Goal: Task Accomplishment & Management: Manage account settings

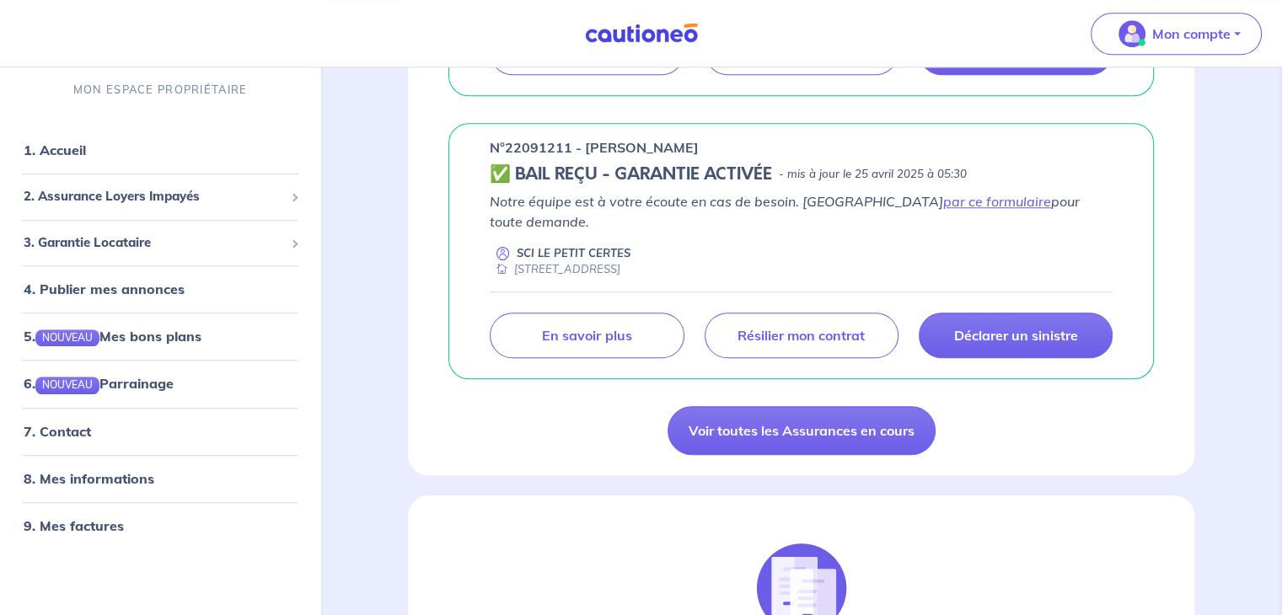
scroll to position [1335, 0]
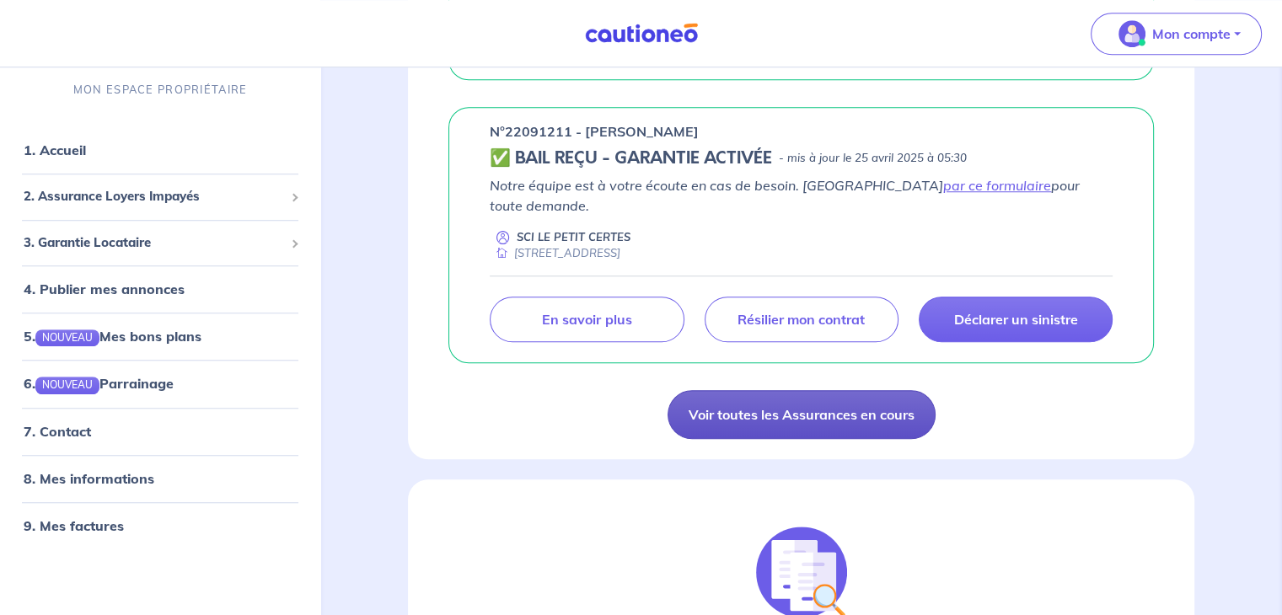
click at [858, 390] on link "Voir toutes les Assurances en cours" at bounding box center [802, 414] width 268 height 49
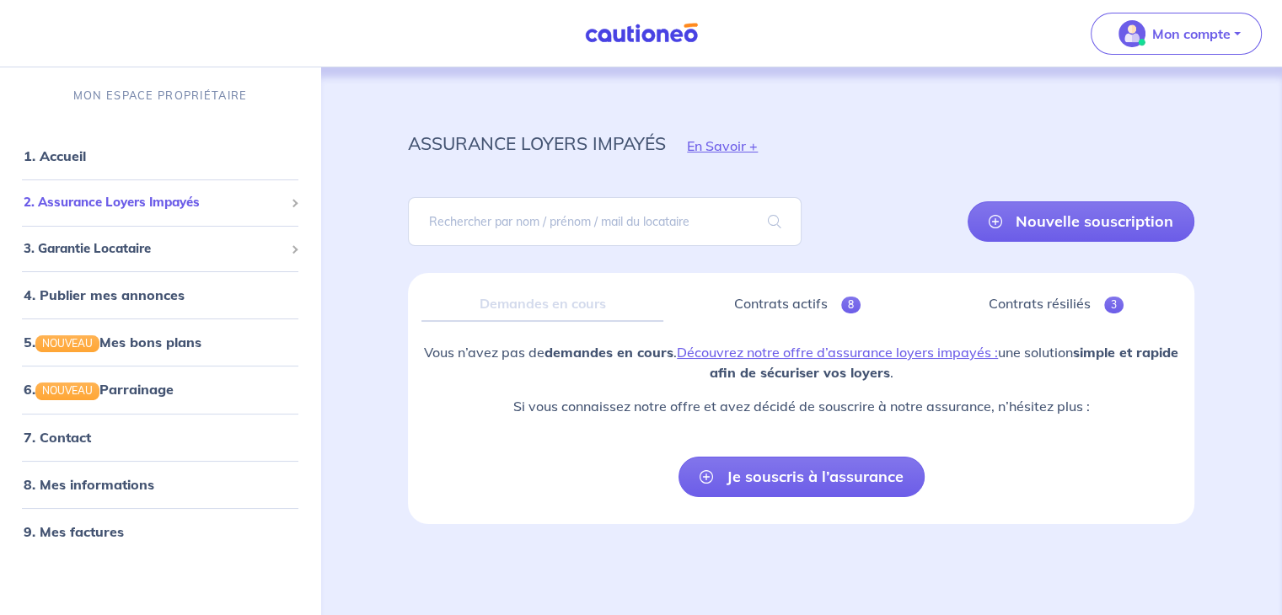
click at [149, 199] on span "2. Assurance Loyers Impayés" at bounding box center [154, 202] width 260 height 19
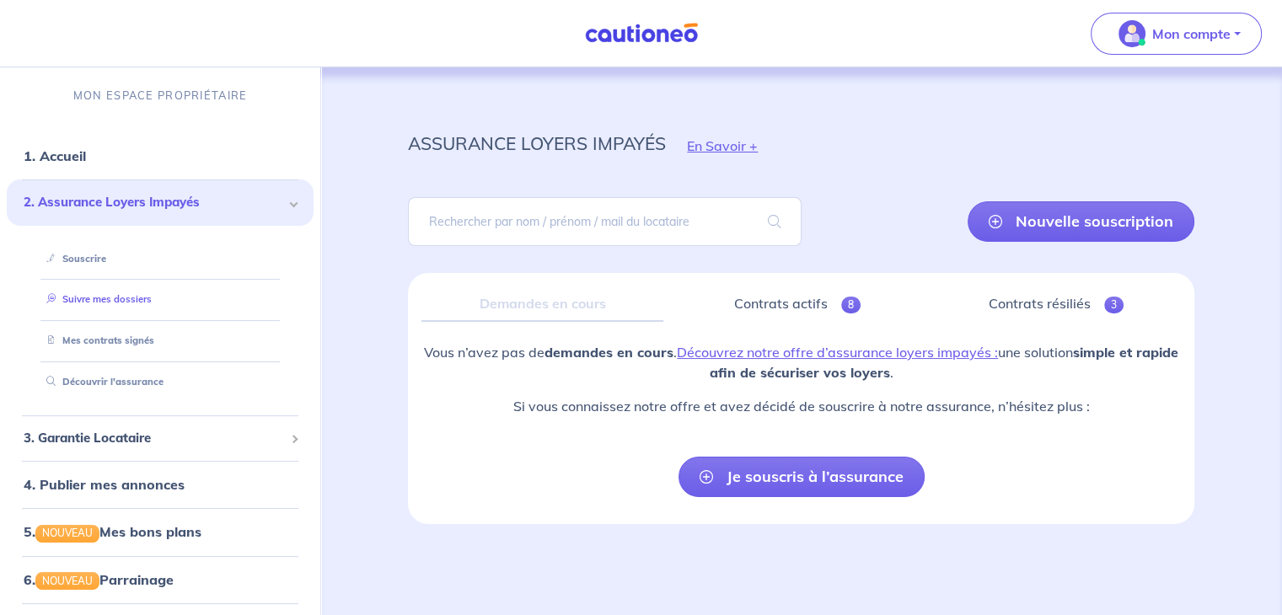
click at [108, 303] on link "Suivre mes dossiers" at bounding box center [96, 299] width 112 height 12
click at [115, 338] on link "Mes contrats signés" at bounding box center [97, 341] width 114 height 12
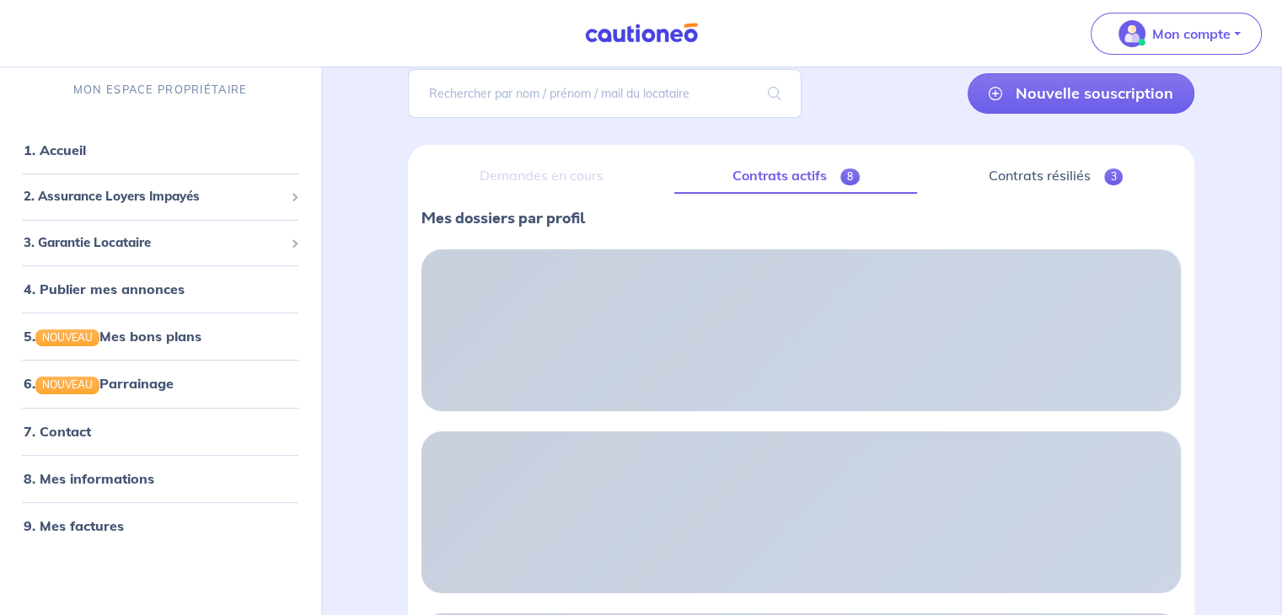
scroll to position [6, 0]
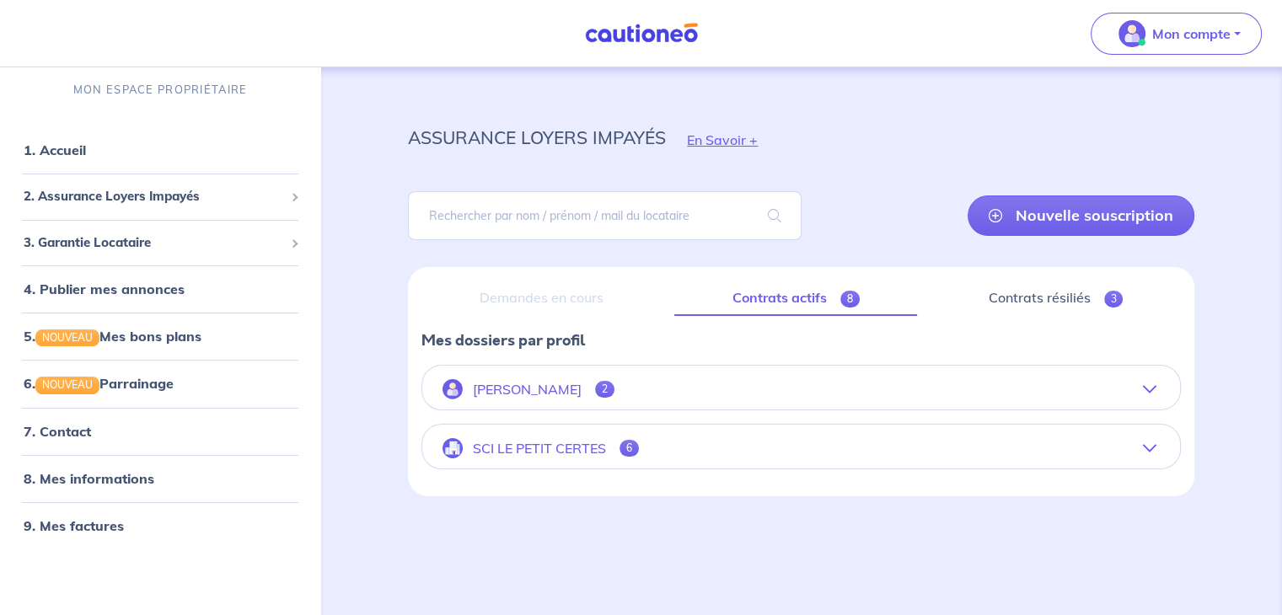
click at [1145, 389] on icon "button" at bounding box center [1149, 389] width 13 height 13
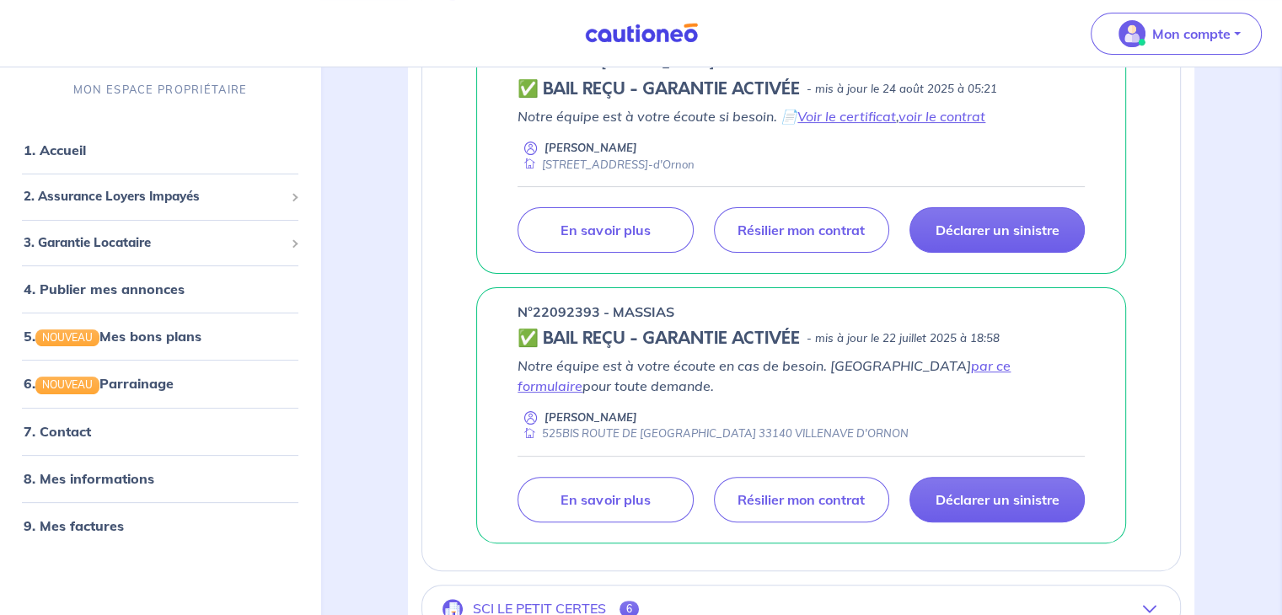
scroll to position [409, 0]
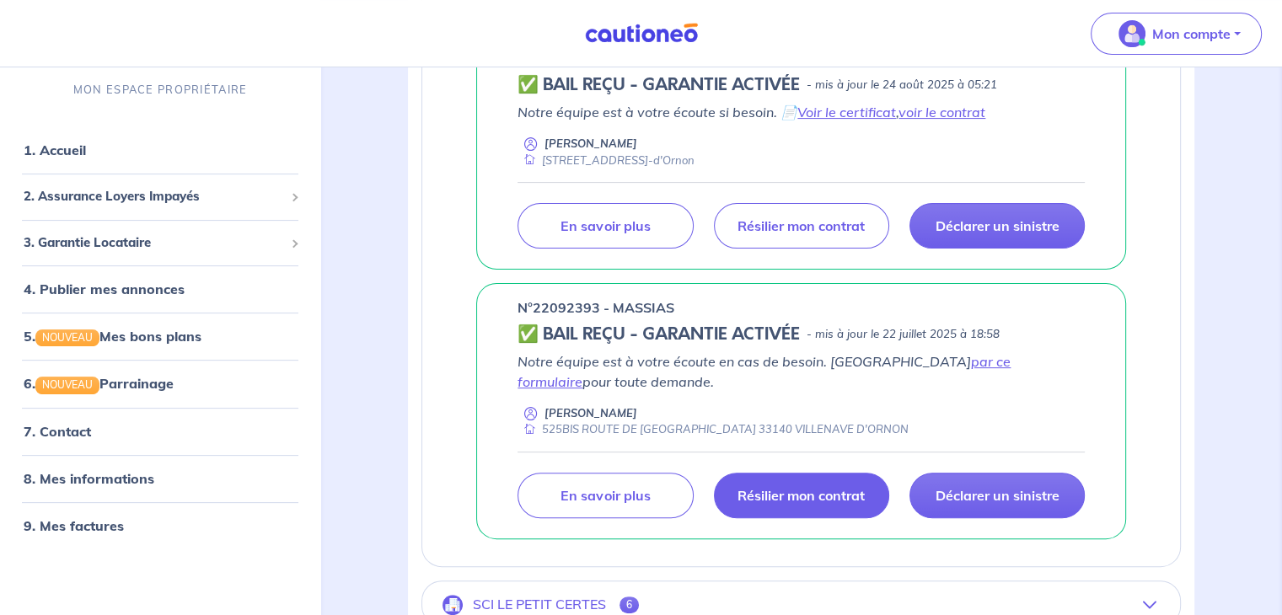
click at [806, 503] on link "Résilier mon contrat" at bounding box center [801, 496] width 175 height 46
click at [948, 362] on link "par ce formulaire" at bounding box center [764, 371] width 493 height 37
click at [44, 440] on link "7. Contact" at bounding box center [57, 431] width 66 height 17
click at [87, 440] on link "7. Contact" at bounding box center [57, 431] width 66 height 17
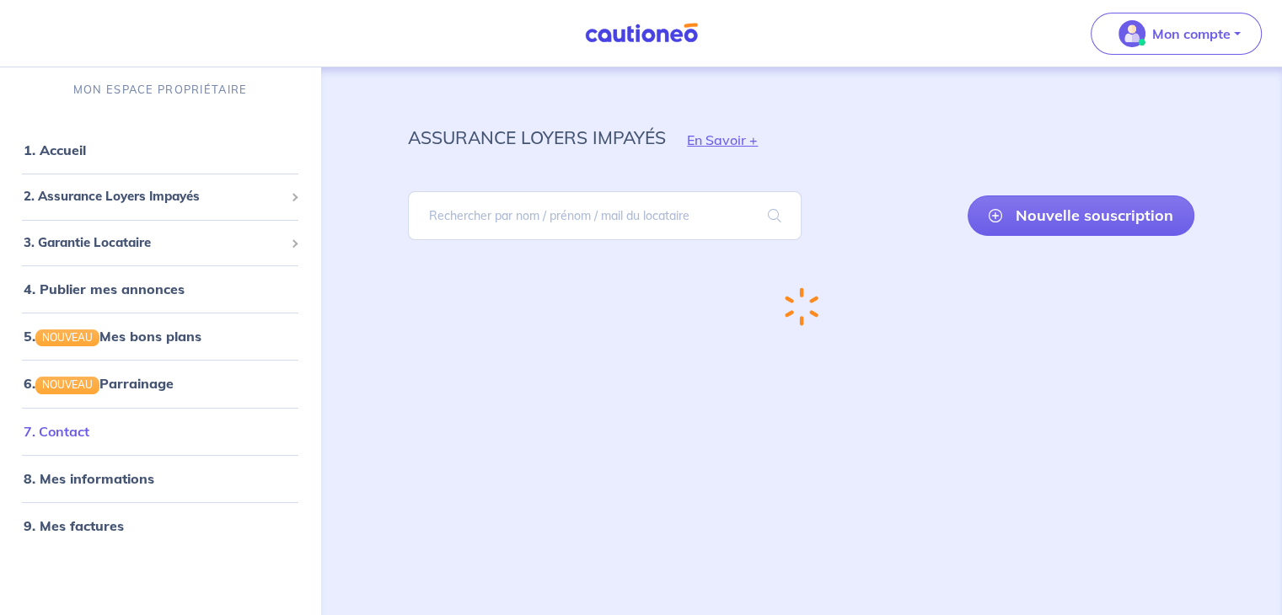
scroll to position [6, 0]
click at [89, 434] on link "7. Contact" at bounding box center [57, 431] width 66 height 17
click at [51, 431] on link "7. Contact" at bounding box center [57, 431] width 66 height 17
click at [48, 423] on link "7. Contact" at bounding box center [57, 431] width 66 height 17
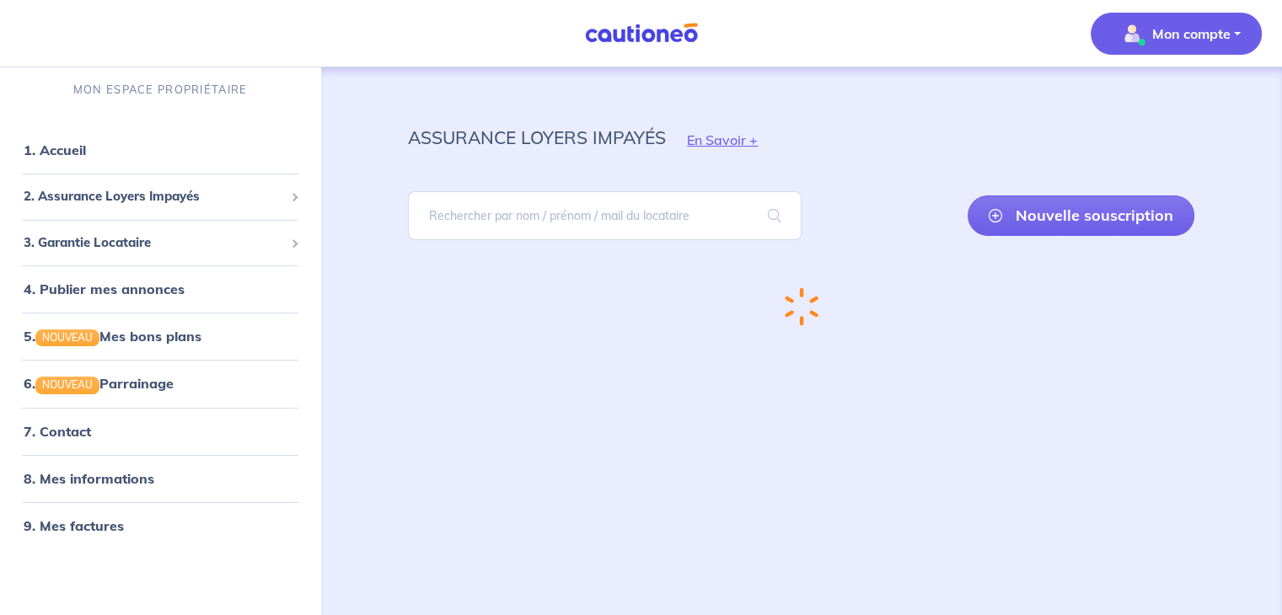
click at [1231, 39] on button "Mon compte" at bounding box center [1176, 34] width 171 height 42
click at [1157, 104] on link "Mes informations" at bounding box center [1160, 104] width 136 height 27
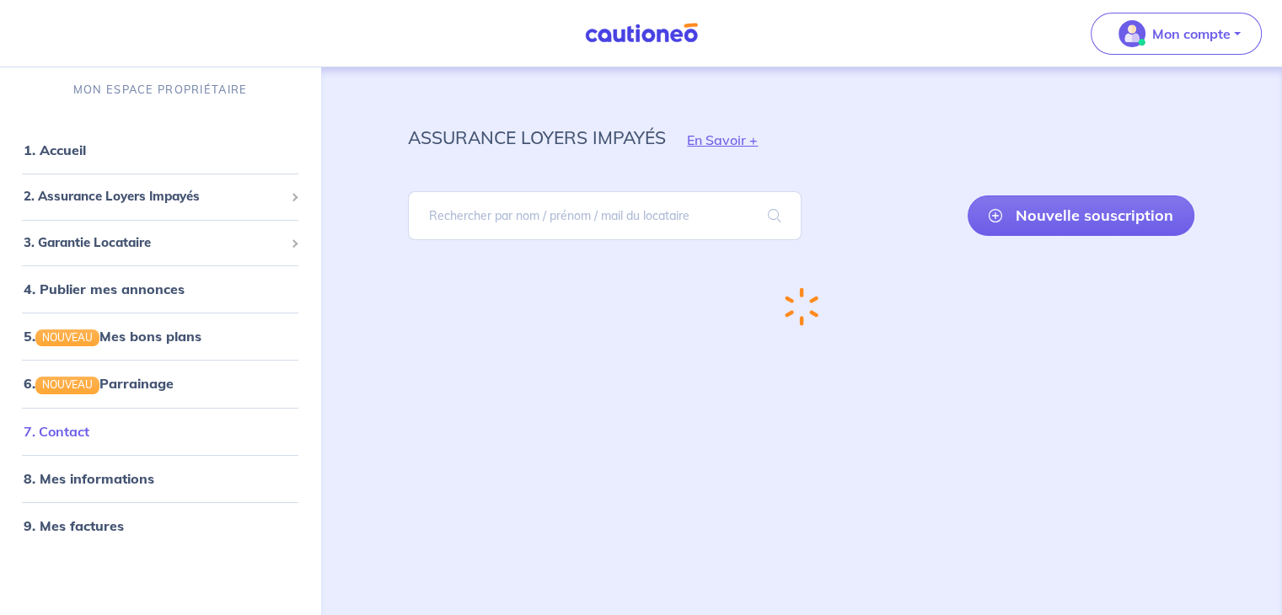
click at [81, 432] on link "7. Contact" at bounding box center [57, 431] width 66 height 17
